Goal: Information Seeking & Learning: Learn about a topic

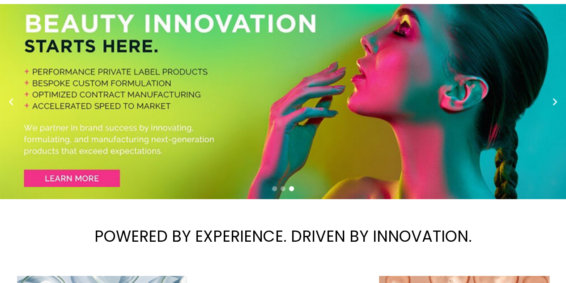
scroll to position [90, 0]
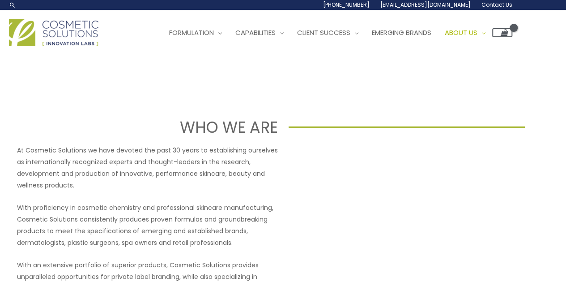
drag, startPoint x: 362, startPoint y: 22, endPoint x: 274, endPoint y: 186, distance: 185.5
click at [274, 55] on header "Search... 1.888.883.0540 info@naturalskincare.com Contact Us Main Menu Formulat…" at bounding box center [283, 27] width 566 height 55
click at [446, 62] on span "Our Story" at bounding box center [464, 56] width 37 height 9
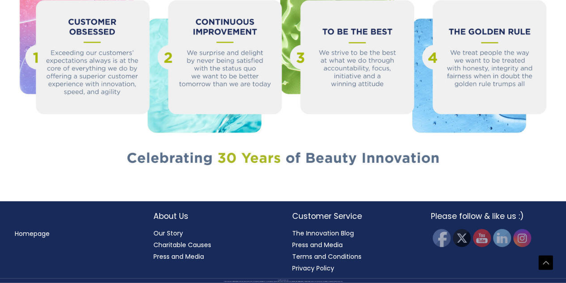
scroll to position [1268, 0]
click at [175, 254] on link "Press and Media" at bounding box center [179, 256] width 51 height 9
